Goal: Task Accomplishment & Management: Complete application form

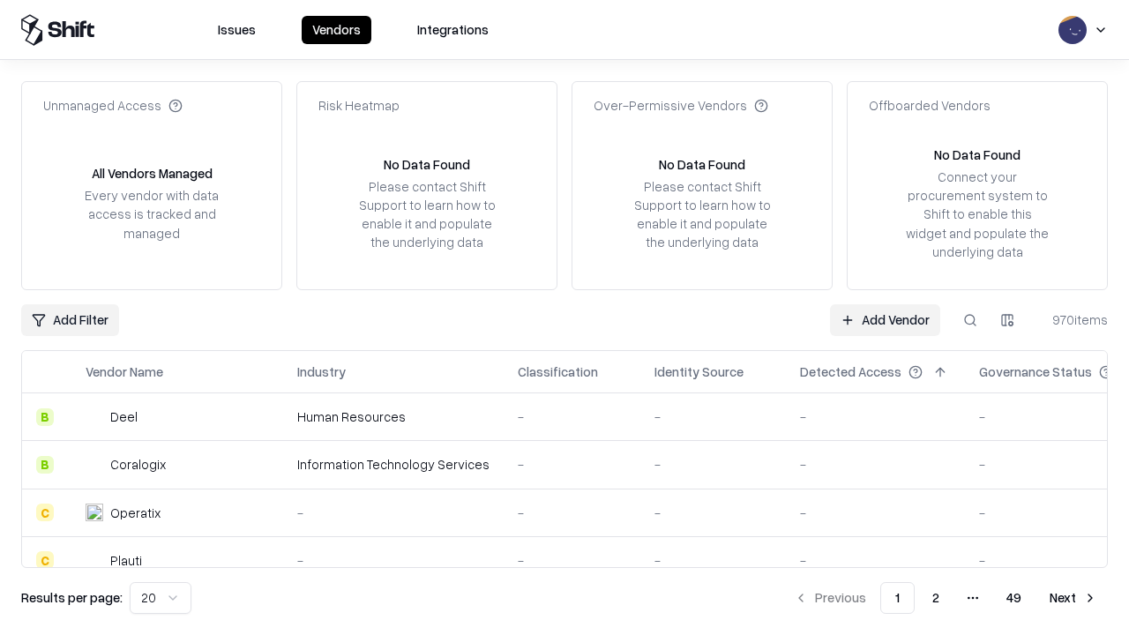
click at [885, 319] on link "Add Vendor" at bounding box center [885, 320] width 110 height 32
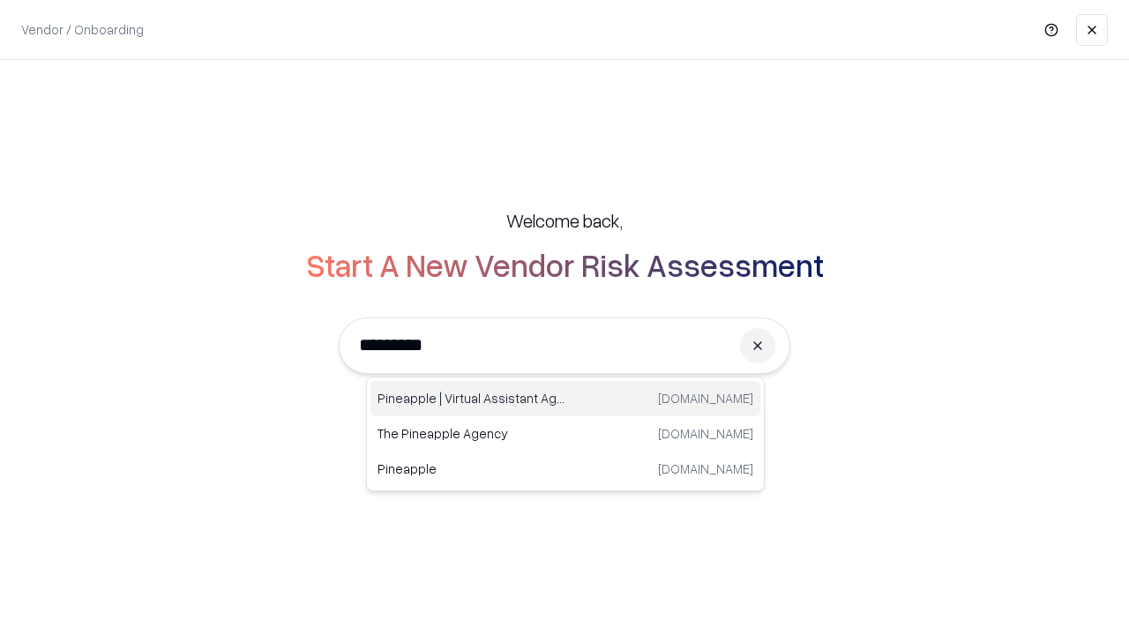
click at [566, 399] on div "Pineapple | Virtual Assistant Agency trypineapple.com" at bounding box center [566, 398] width 390 height 35
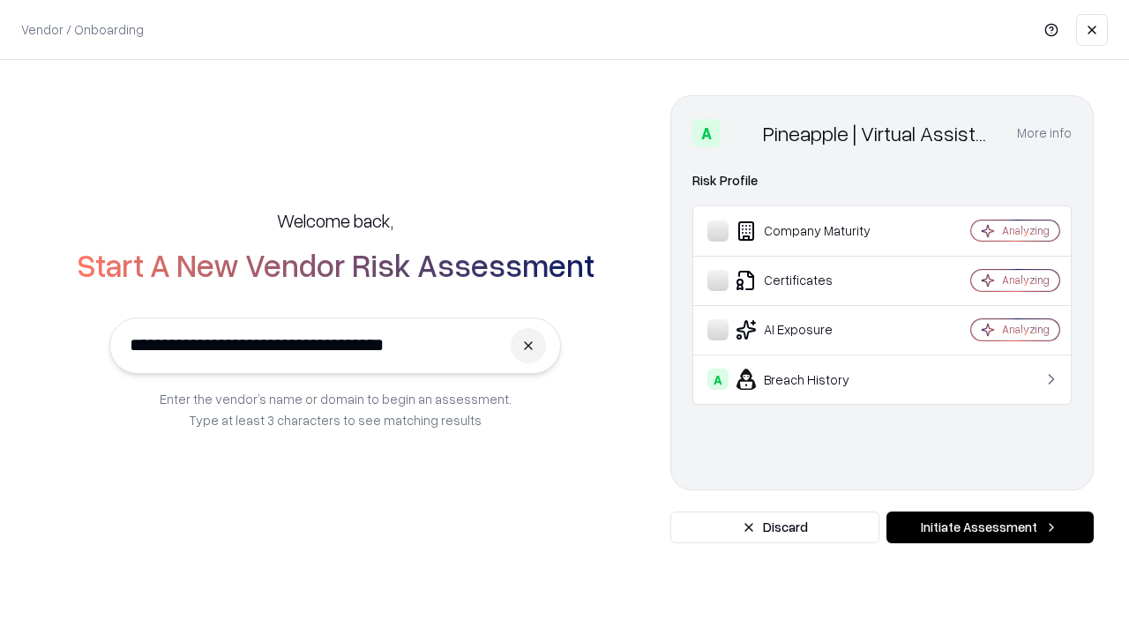
type input "**********"
click at [990, 528] on button "Initiate Assessment" at bounding box center [990, 528] width 207 height 32
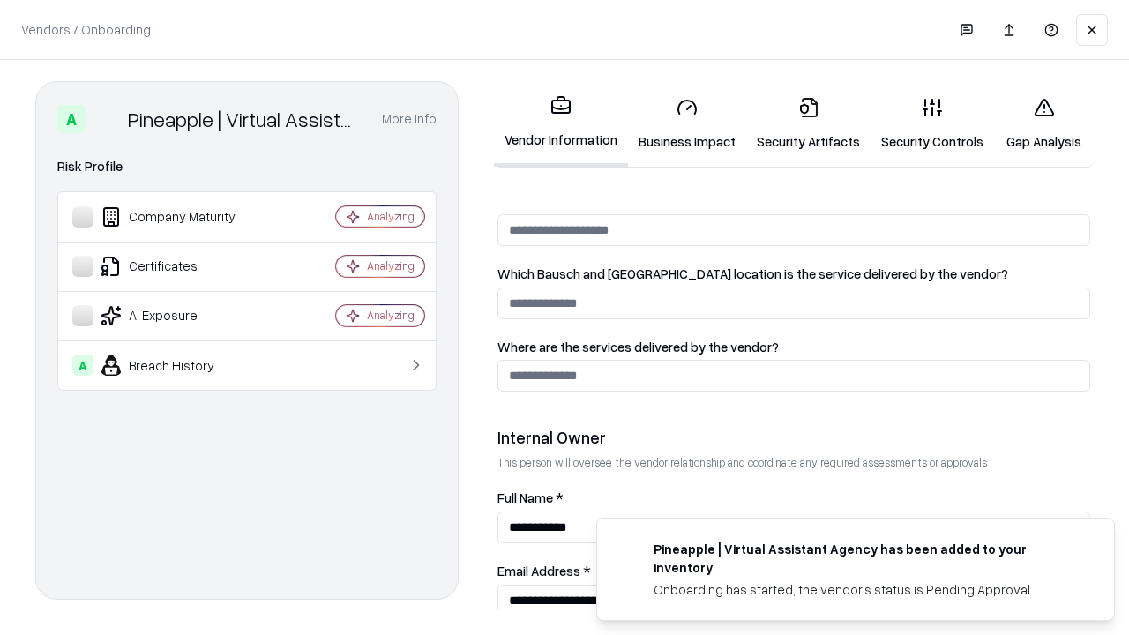
scroll to position [914, 0]
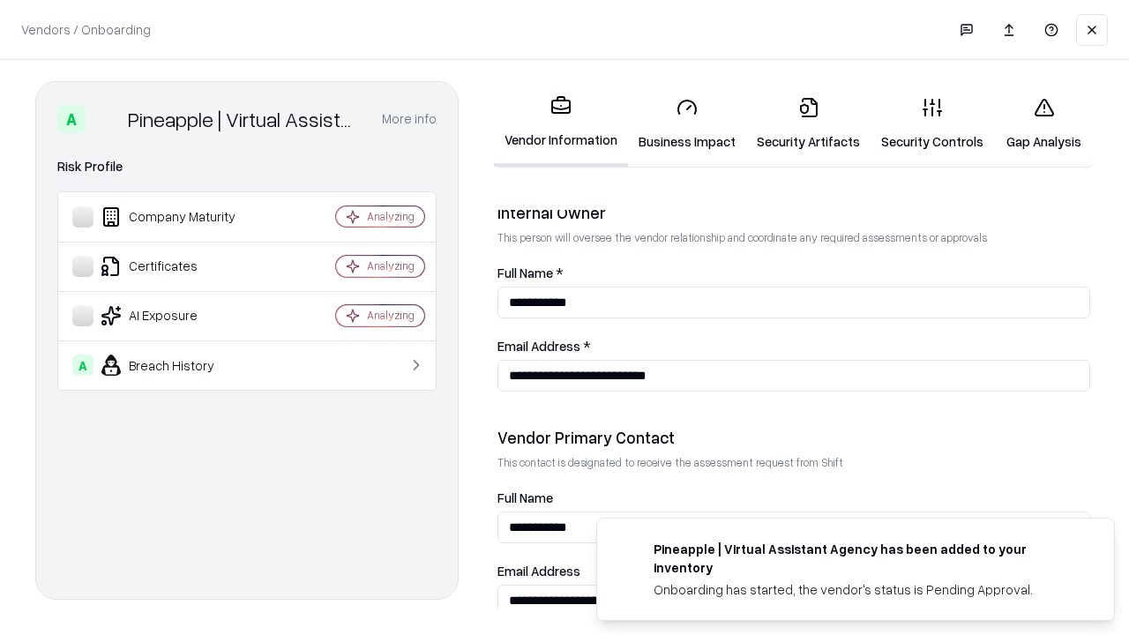
click at [687, 124] on link "Business Impact" at bounding box center [687, 124] width 118 height 82
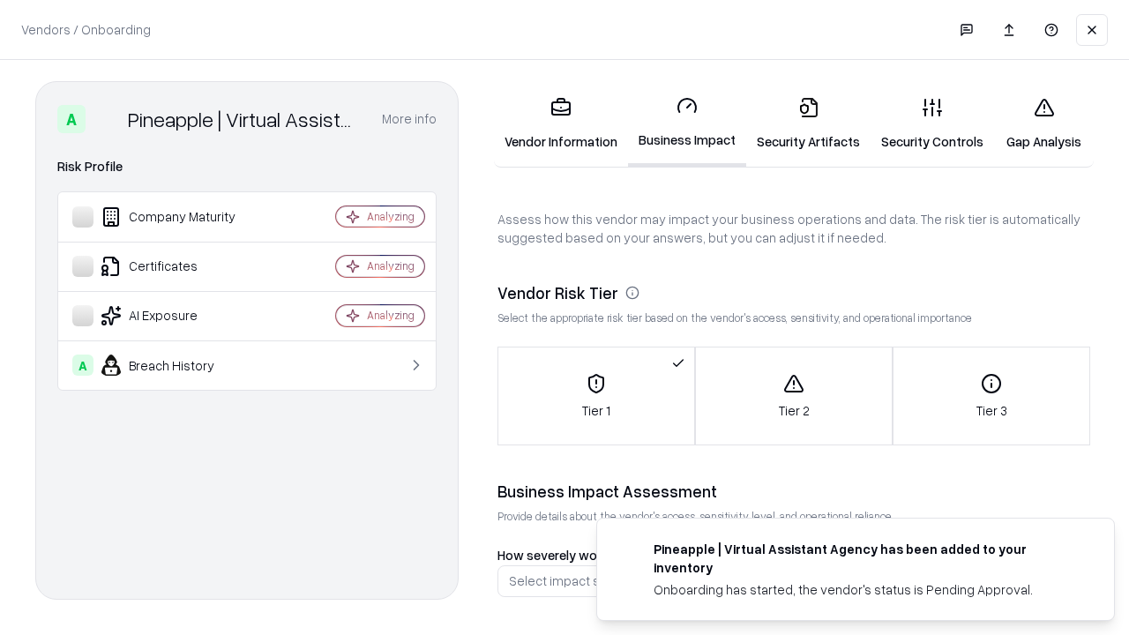
click at [808, 124] on link "Security Artifacts" at bounding box center [808, 124] width 124 height 82
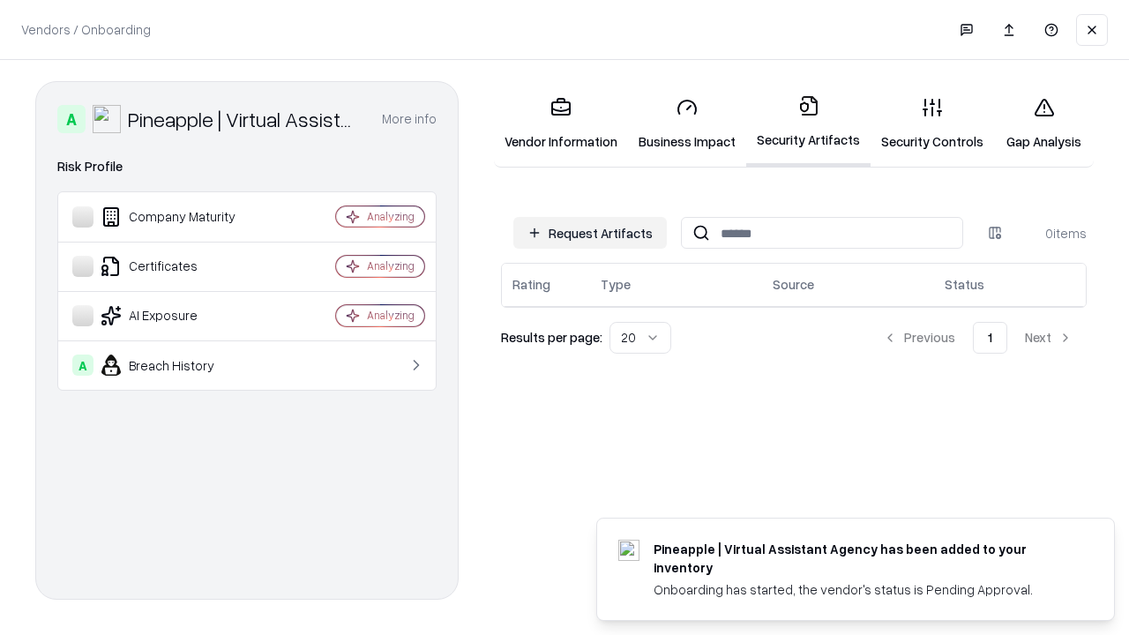
click at [590, 233] on button "Request Artifacts" at bounding box center [590, 233] width 154 height 32
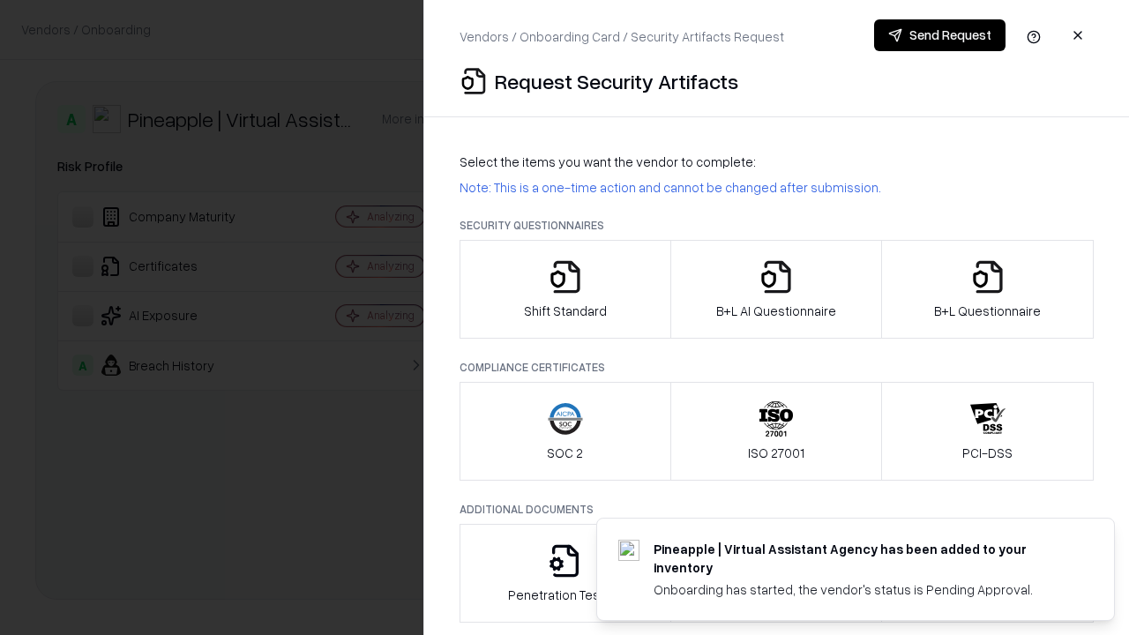
click at [565, 289] on icon "button" at bounding box center [565, 276] width 35 height 35
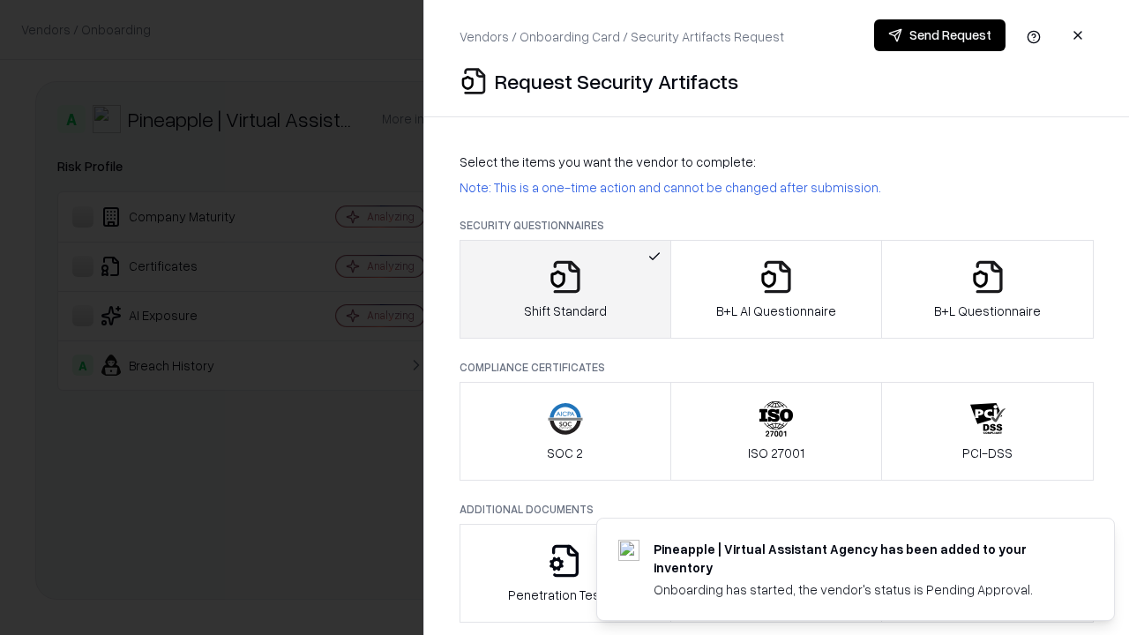
click at [940, 35] on button "Send Request" at bounding box center [939, 35] width 131 height 32
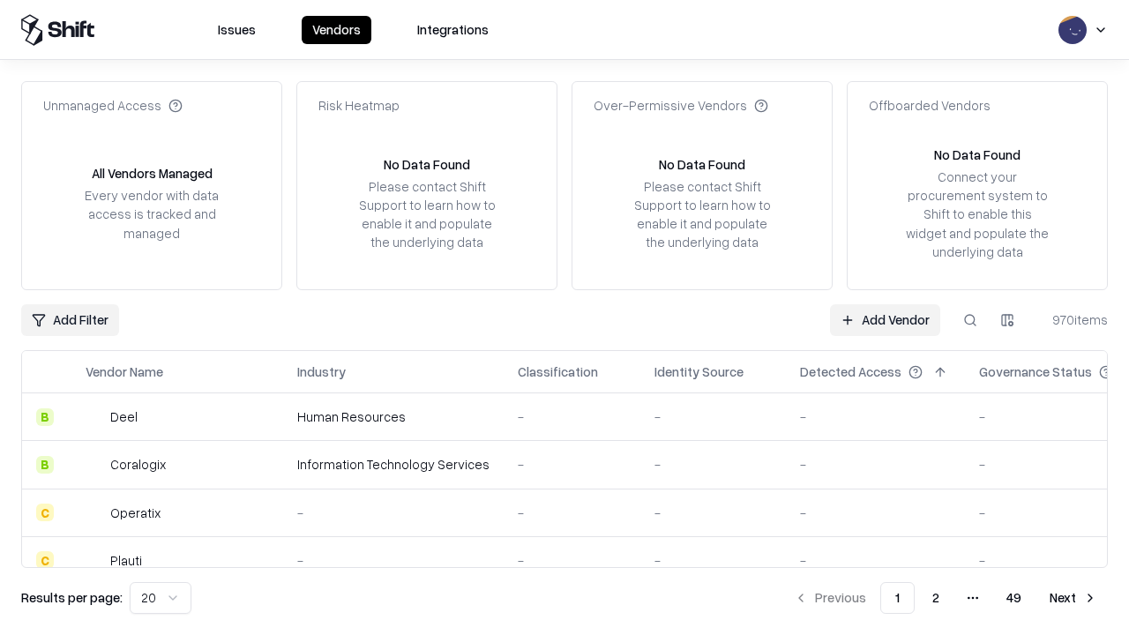
click at [970, 319] on button at bounding box center [971, 320] width 32 height 32
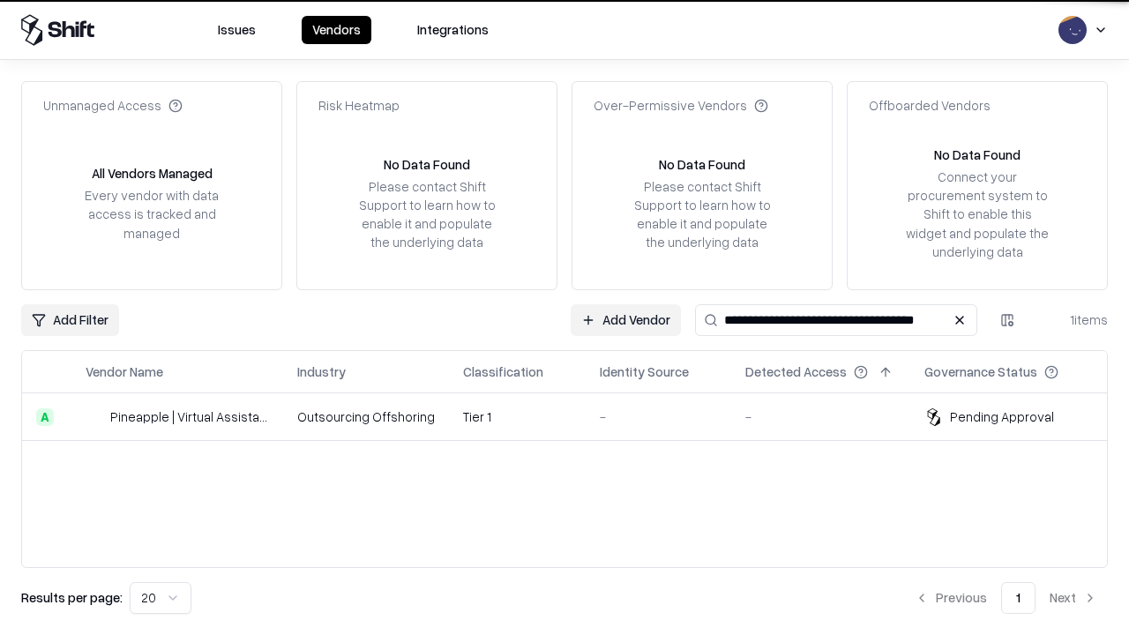
type input "**********"
click at [575, 416] on td "Tier 1" at bounding box center [517, 417] width 137 height 48
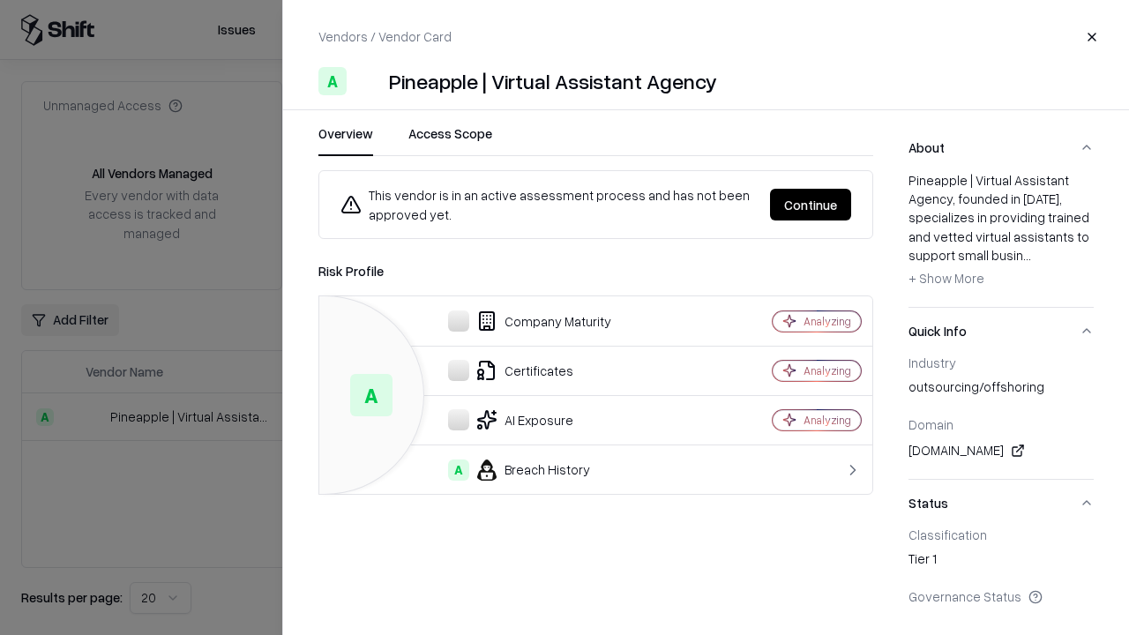
click at [811, 205] on button "Continue" at bounding box center [810, 205] width 81 height 32
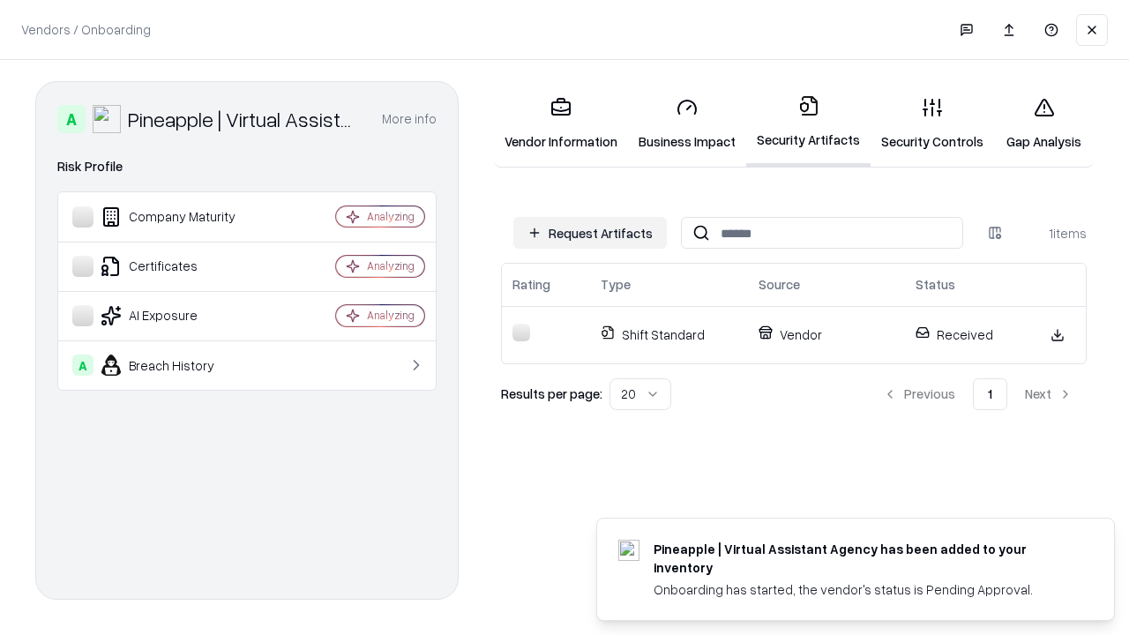
click at [1044, 124] on link "Gap Analysis" at bounding box center [1044, 124] width 100 height 82
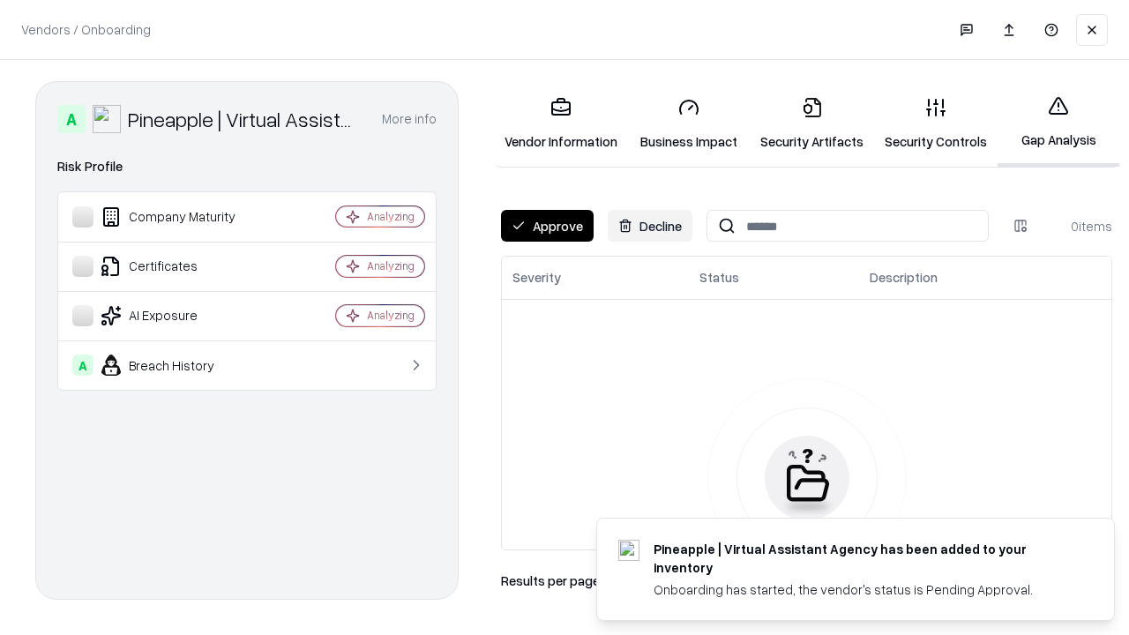
click at [547, 226] on button "Approve" at bounding box center [547, 226] width 93 height 32
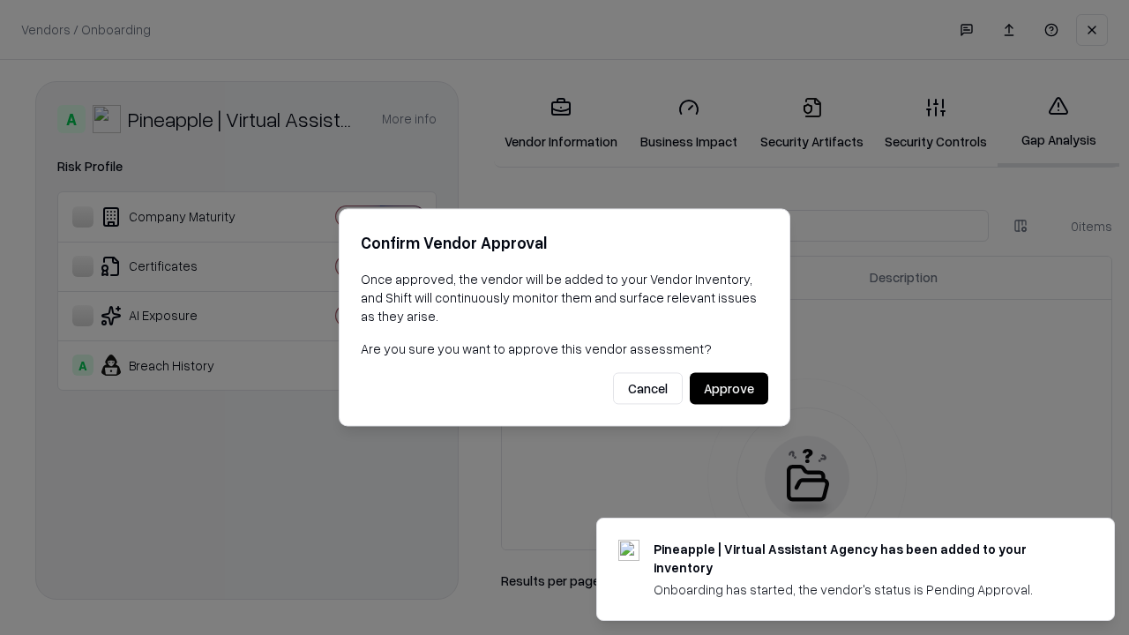
click at [729, 388] on button "Approve" at bounding box center [729, 389] width 79 height 32
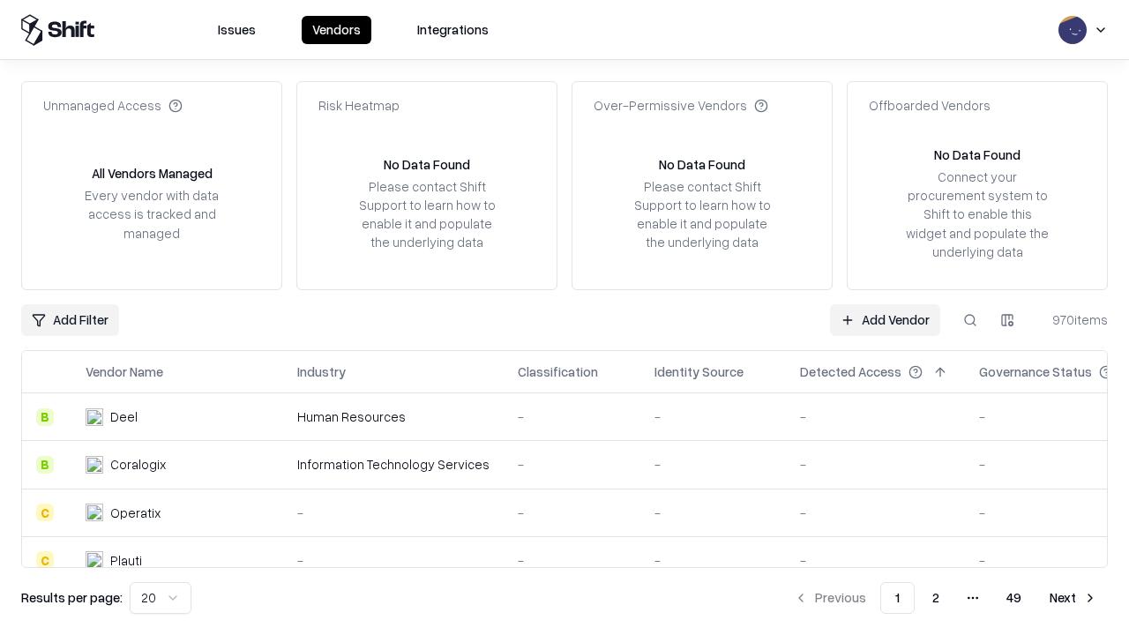
type input "**********"
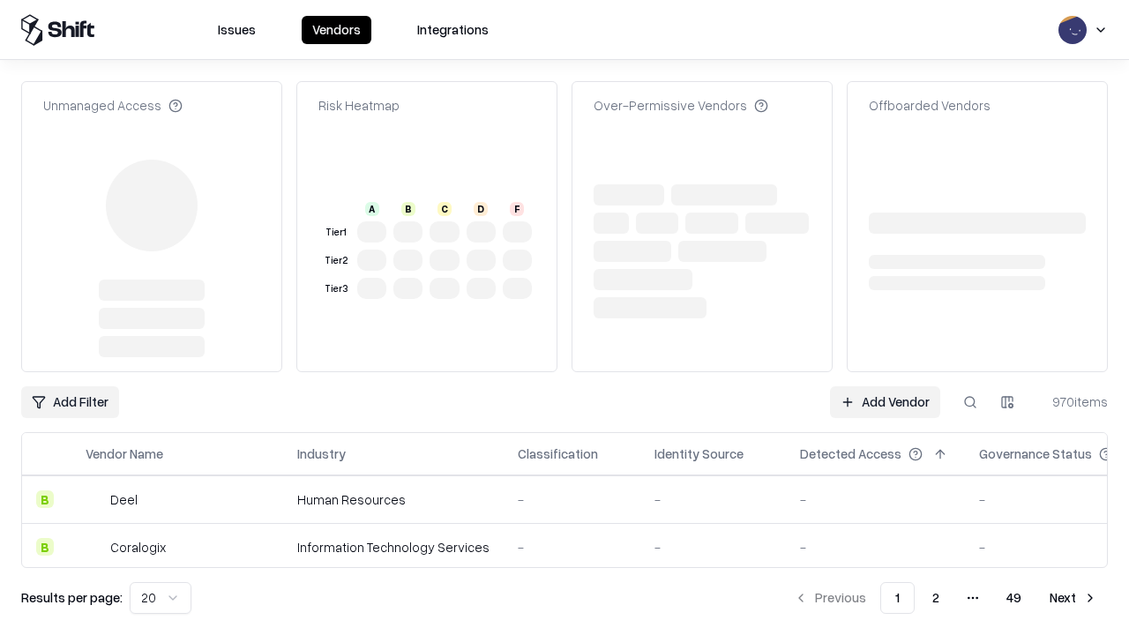
click at [885, 386] on link "Add Vendor" at bounding box center [885, 402] width 110 height 32
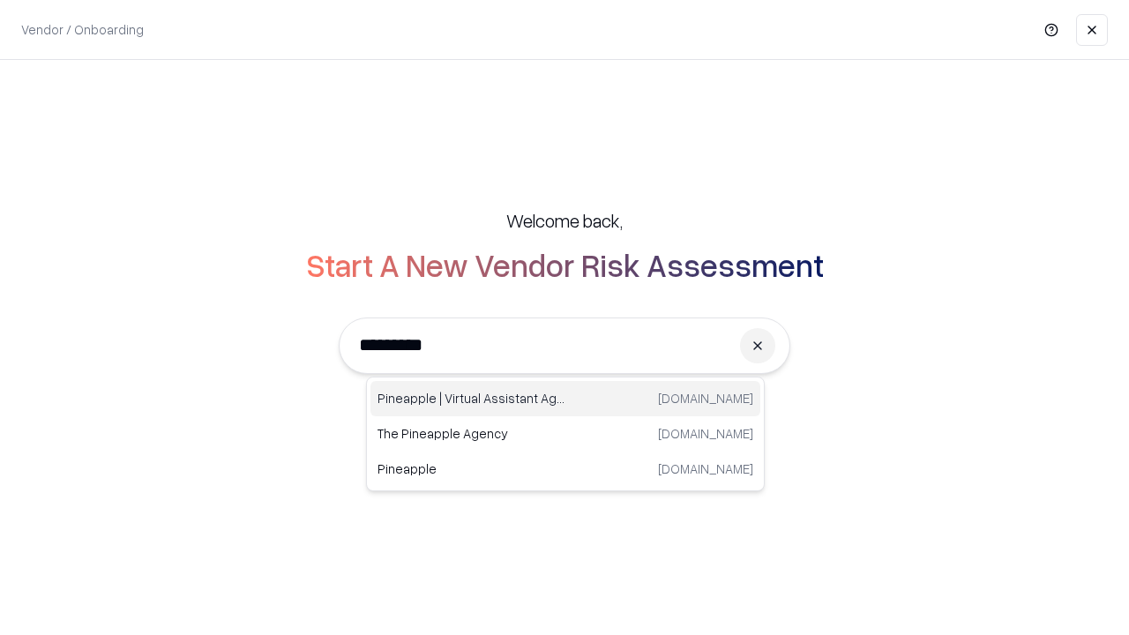
click at [566, 399] on div "Pineapple | Virtual Assistant Agency trypineapple.com" at bounding box center [566, 398] width 390 height 35
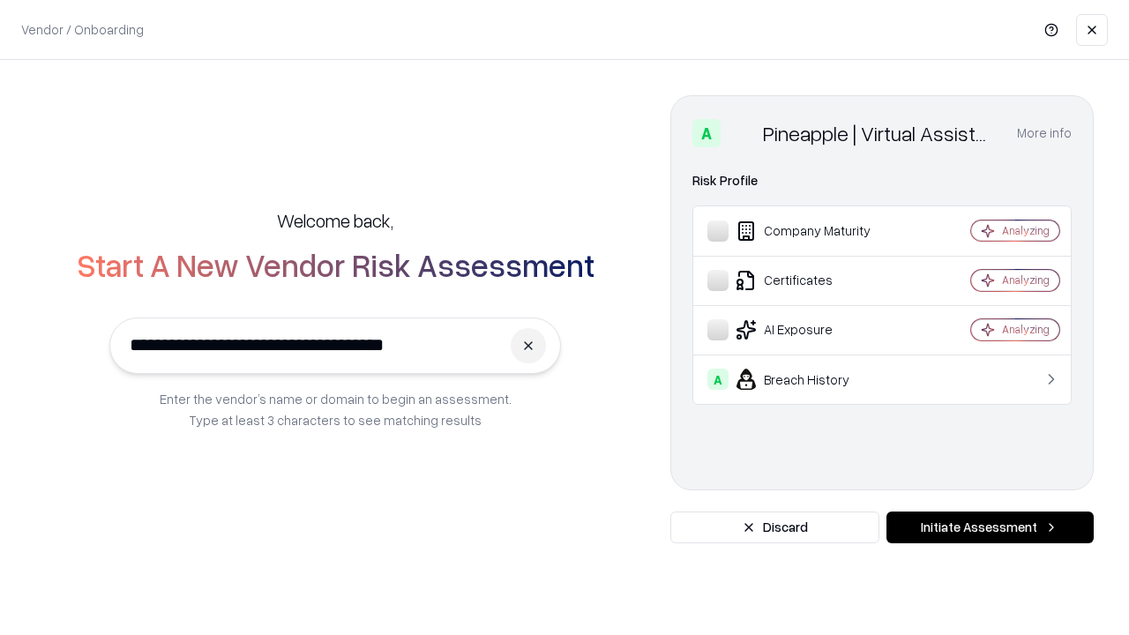
type input "**********"
click at [990, 528] on button "Initiate Assessment" at bounding box center [990, 528] width 207 height 32
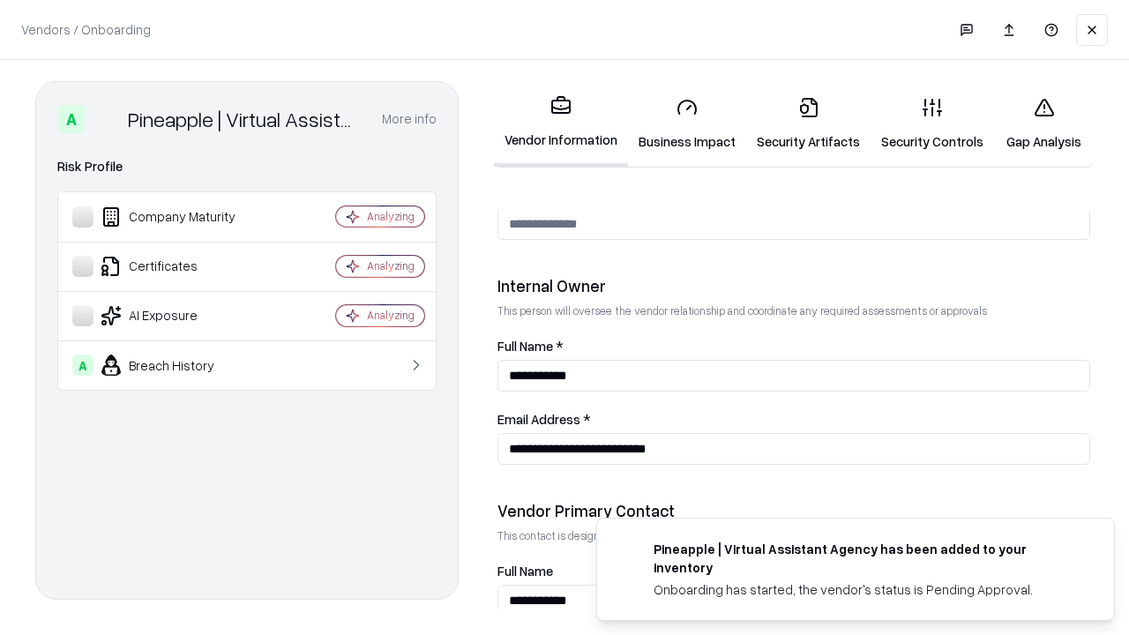
scroll to position [914, 0]
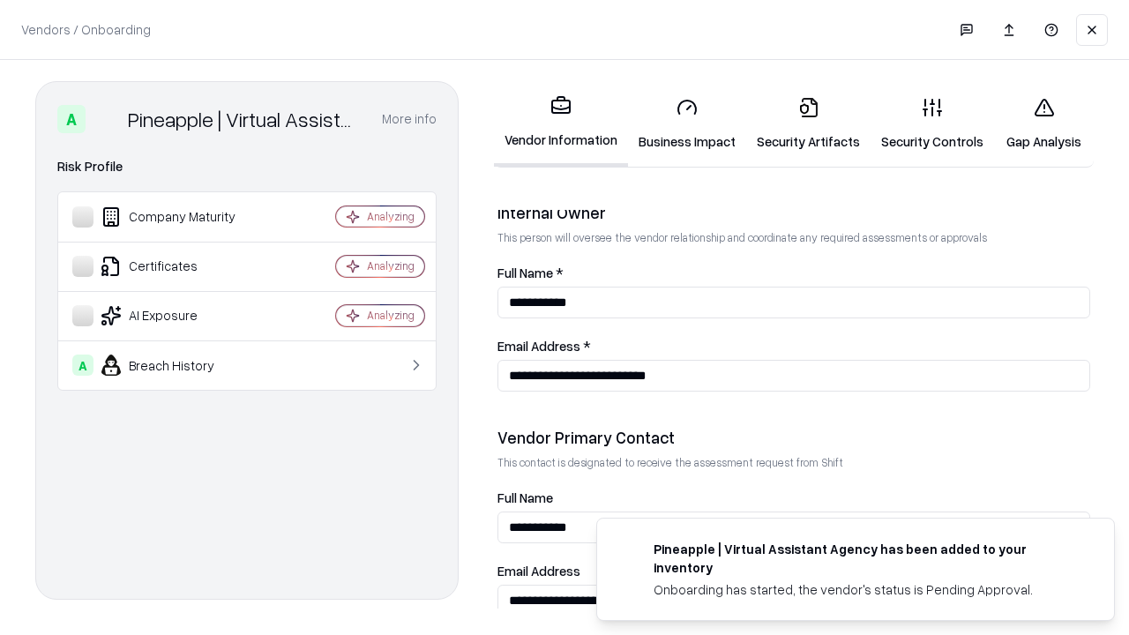
click at [1044, 124] on link "Gap Analysis" at bounding box center [1044, 124] width 100 height 82
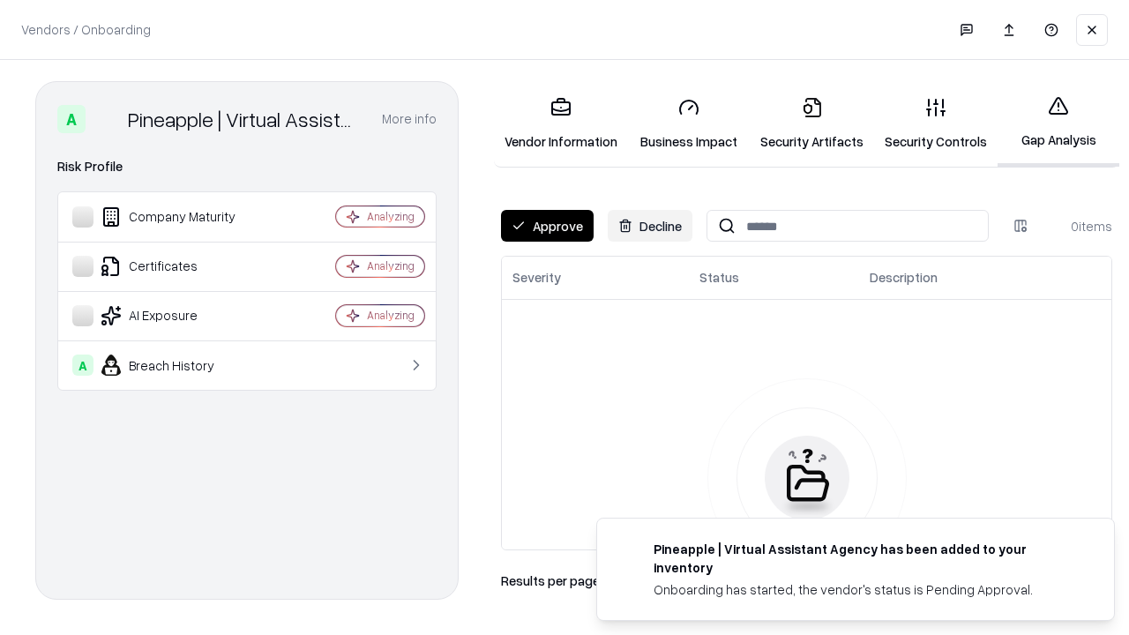
click at [547, 226] on button "Approve" at bounding box center [547, 226] width 93 height 32
